Goal: Find specific page/section: Find specific page/section

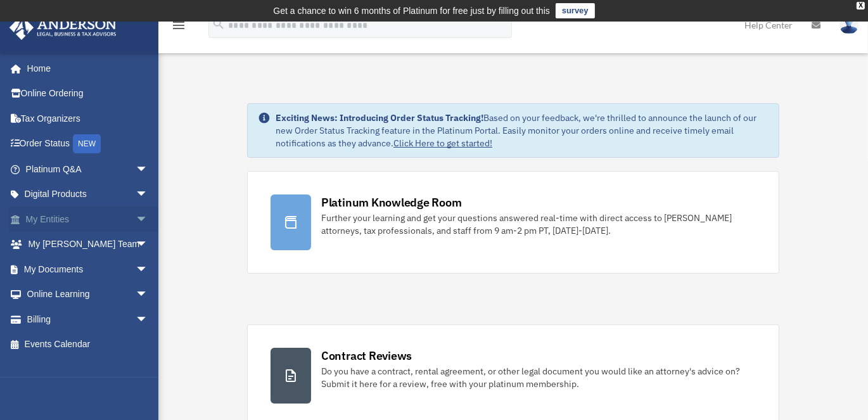
click at [136, 220] on span "arrow_drop_down" at bounding box center [148, 220] width 25 height 26
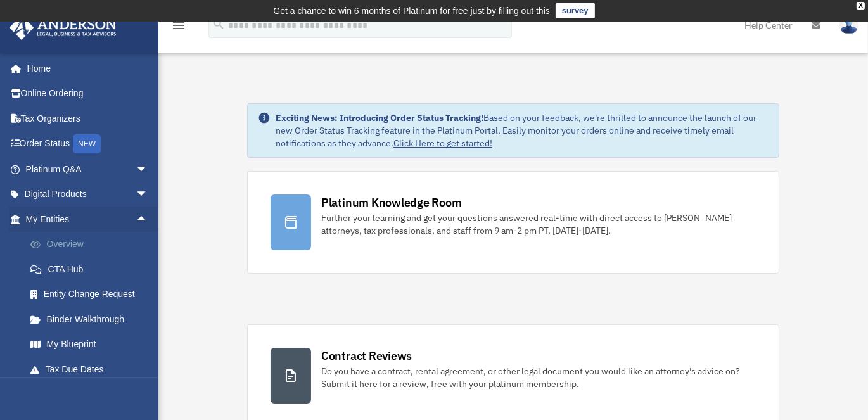
click at [75, 240] on link "Overview" at bounding box center [93, 244] width 150 height 25
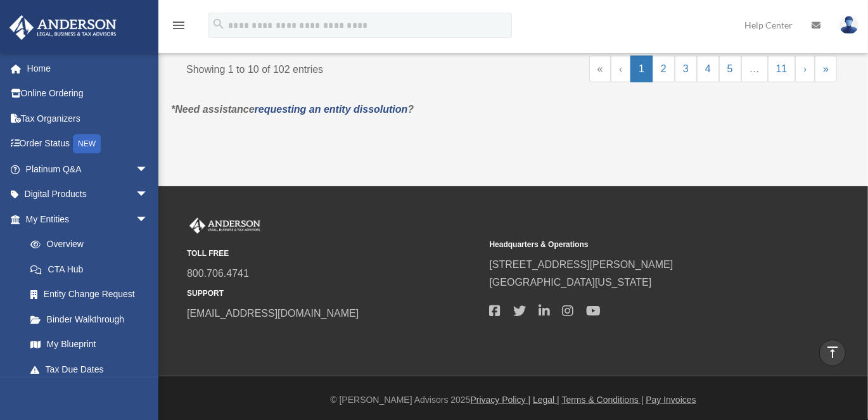
scroll to position [1186, 0]
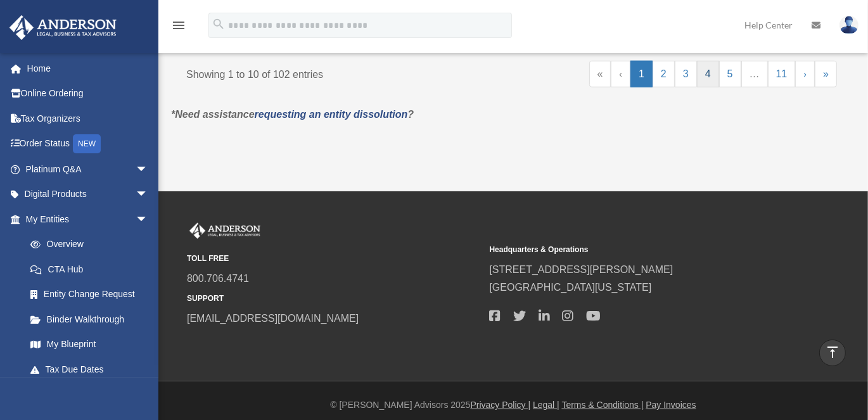
click at [710, 81] on link "4" at bounding box center [708, 74] width 22 height 27
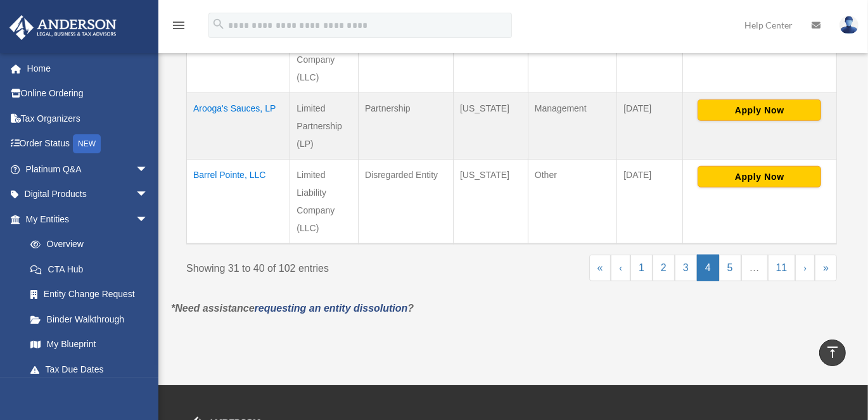
scroll to position [931, 0]
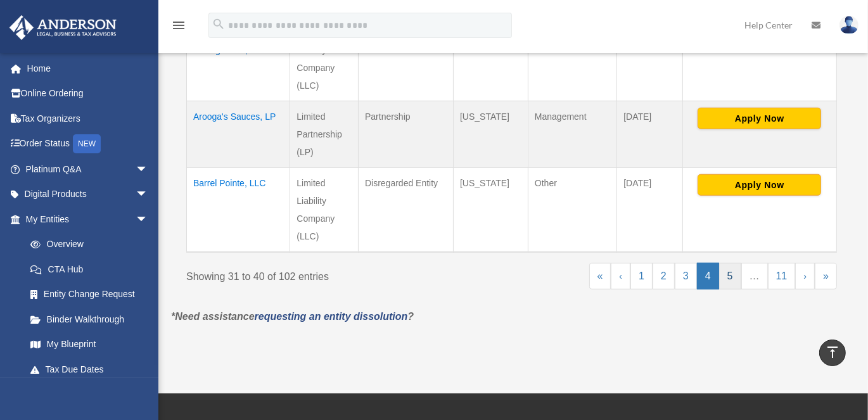
click at [731, 274] on link "5" at bounding box center [730, 276] width 22 height 27
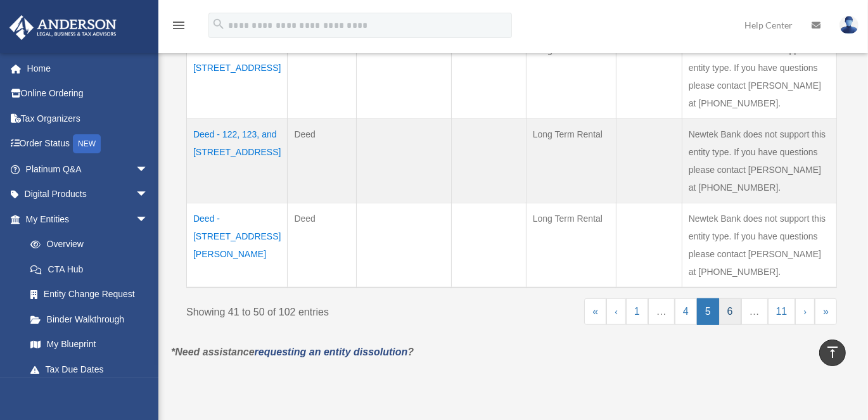
click at [738, 308] on link "6" at bounding box center [730, 311] width 22 height 27
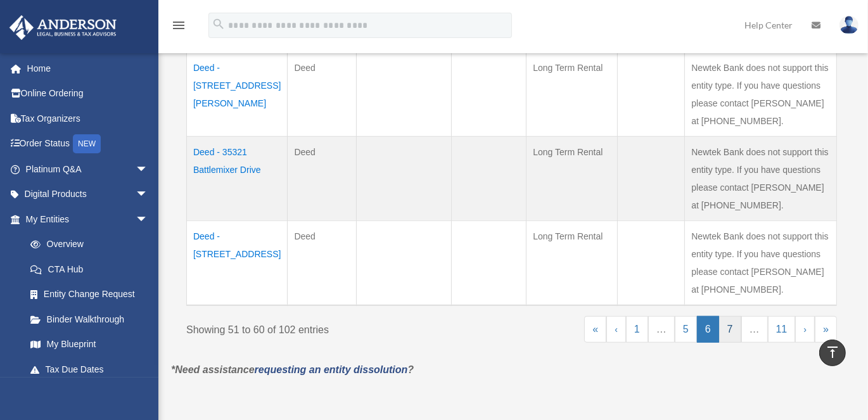
click at [735, 322] on link "7" at bounding box center [730, 329] width 22 height 27
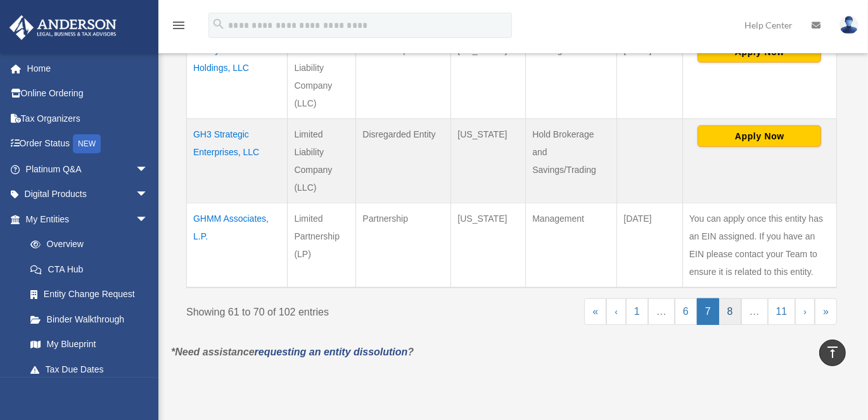
click at [732, 303] on link "8" at bounding box center [730, 311] width 22 height 27
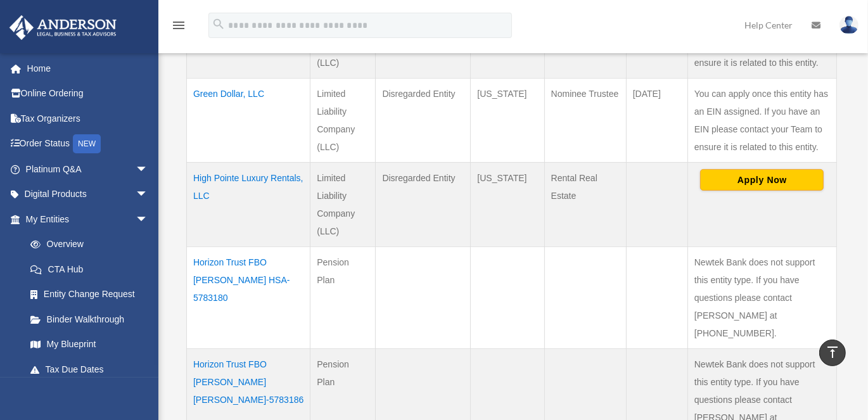
scroll to position [402, 0]
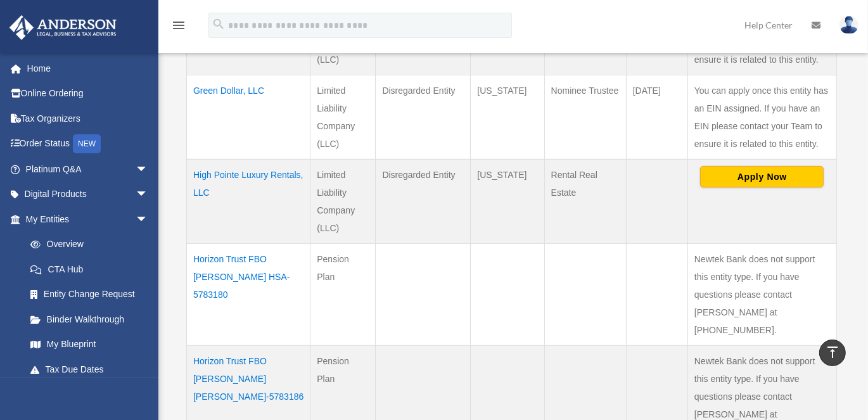
click at [227, 193] on td "High Pointe Luxury Rentals, LLC" at bounding box center [249, 201] width 124 height 84
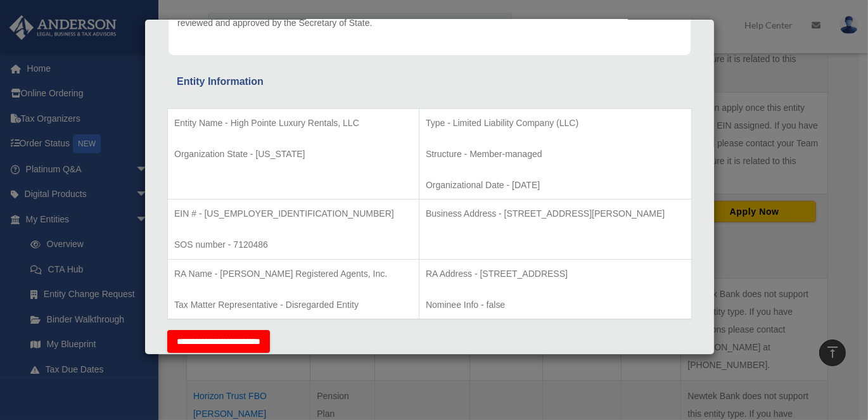
scroll to position [0, 0]
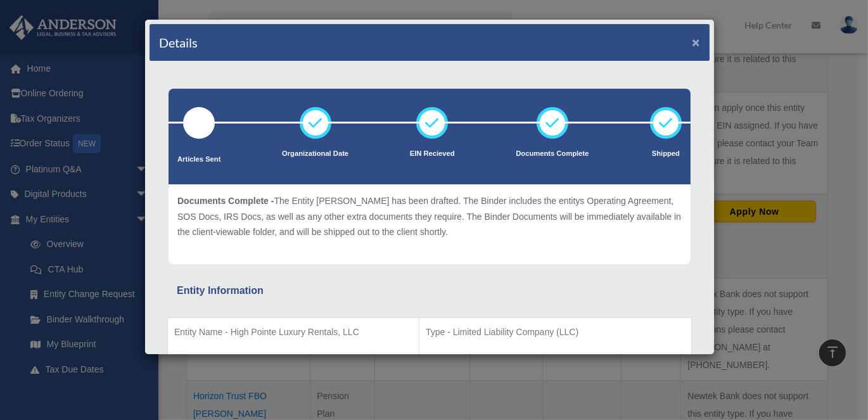
click at [692, 39] on button "×" at bounding box center [696, 41] width 8 height 13
